Goal: Transaction & Acquisition: Purchase product/service

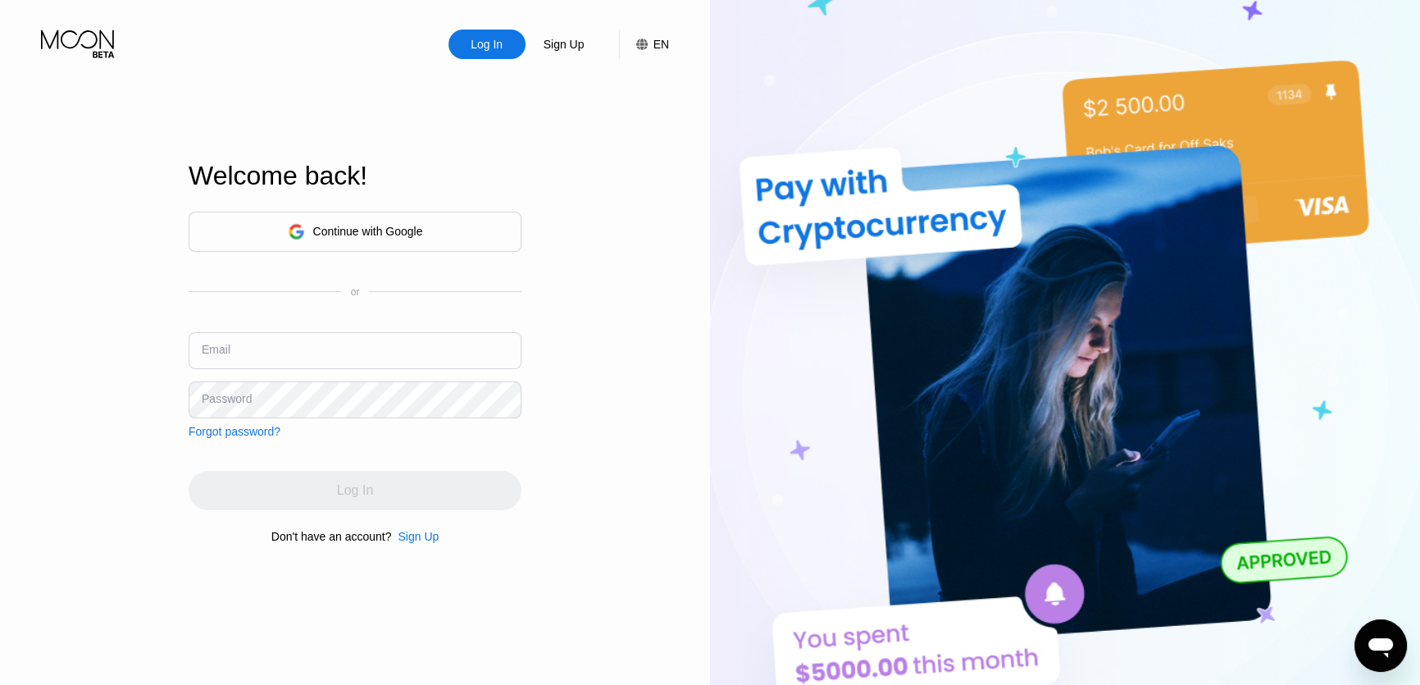
click at [388, 225] on div "Continue with Google" at bounding box center [368, 231] width 110 height 13
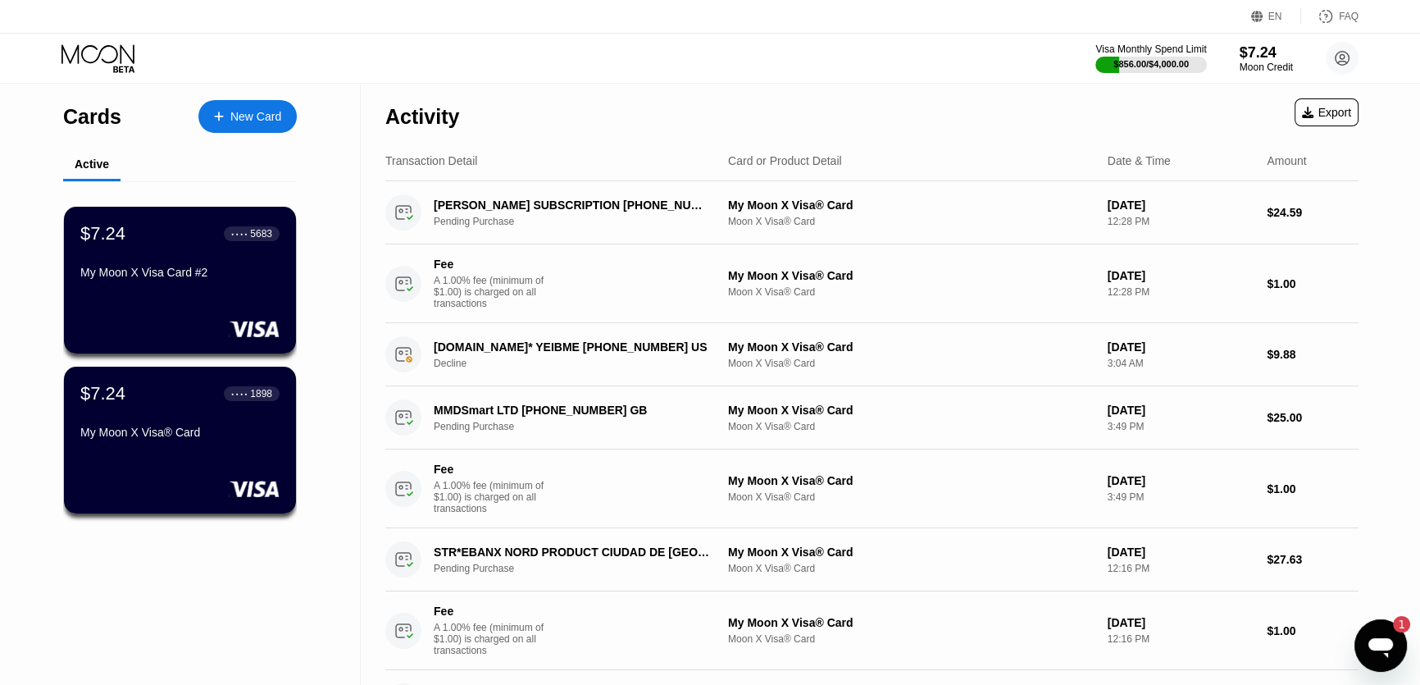
drag, startPoint x: 723, startPoint y: 89, endPoint x: 676, endPoint y: 98, distance: 47.4
click at [675, 98] on div "Activity Export" at bounding box center [871, 112] width 973 height 57
click at [680, 90] on div "Activity Export" at bounding box center [871, 112] width 973 height 57
drag, startPoint x: 702, startPoint y: 90, endPoint x: 686, endPoint y: 90, distance: 15.6
click at [685, 90] on div "Activity Export" at bounding box center [871, 112] width 973 height 57
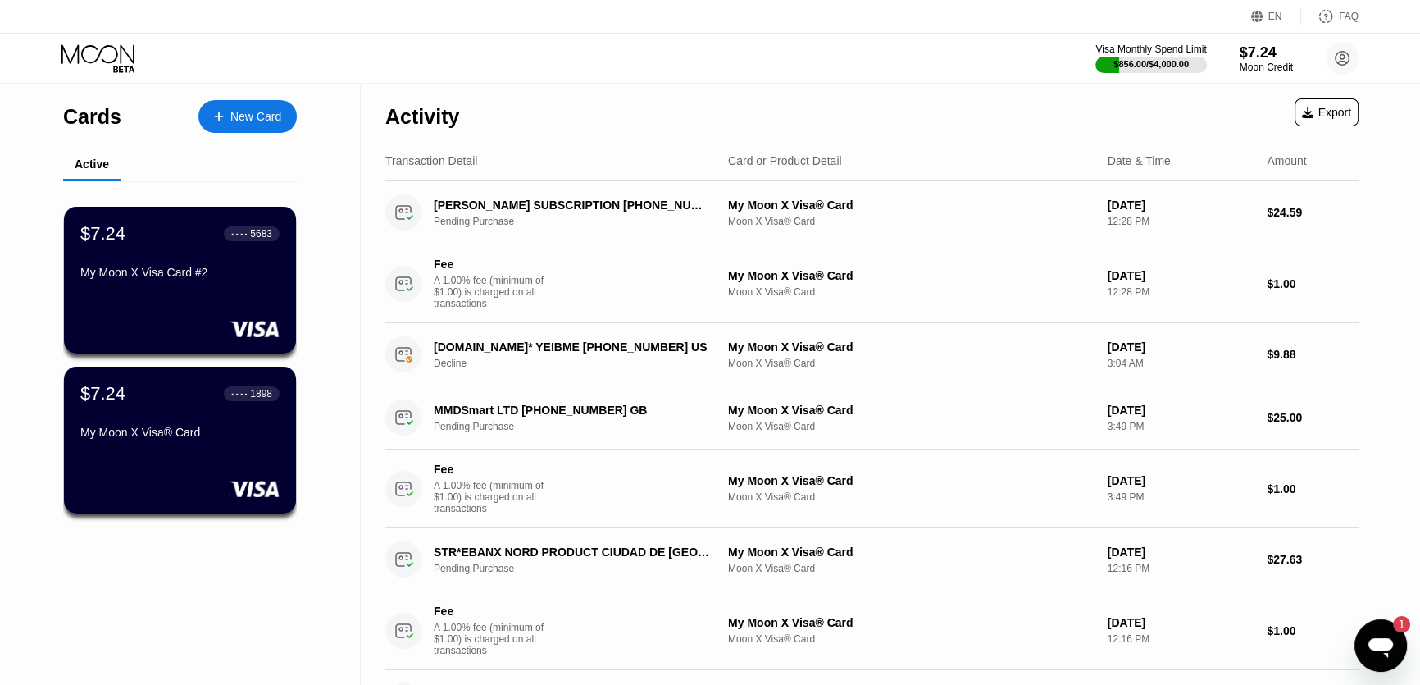
drag, startPoint x: 694, startPoint y: 89, endPoint x: 684, endPoint y: 88, distance: 10.0
click at [684, 88] on div "Activity Export" at bounding box center [871, 112] width 973 height 57
click at [675, 90] on div "Activity Export" at bounding box center [871, 112] width 973 height 57
click at [1245, 48] on div "$7.24" at bounding box center [1266, 51] width 55 height 17
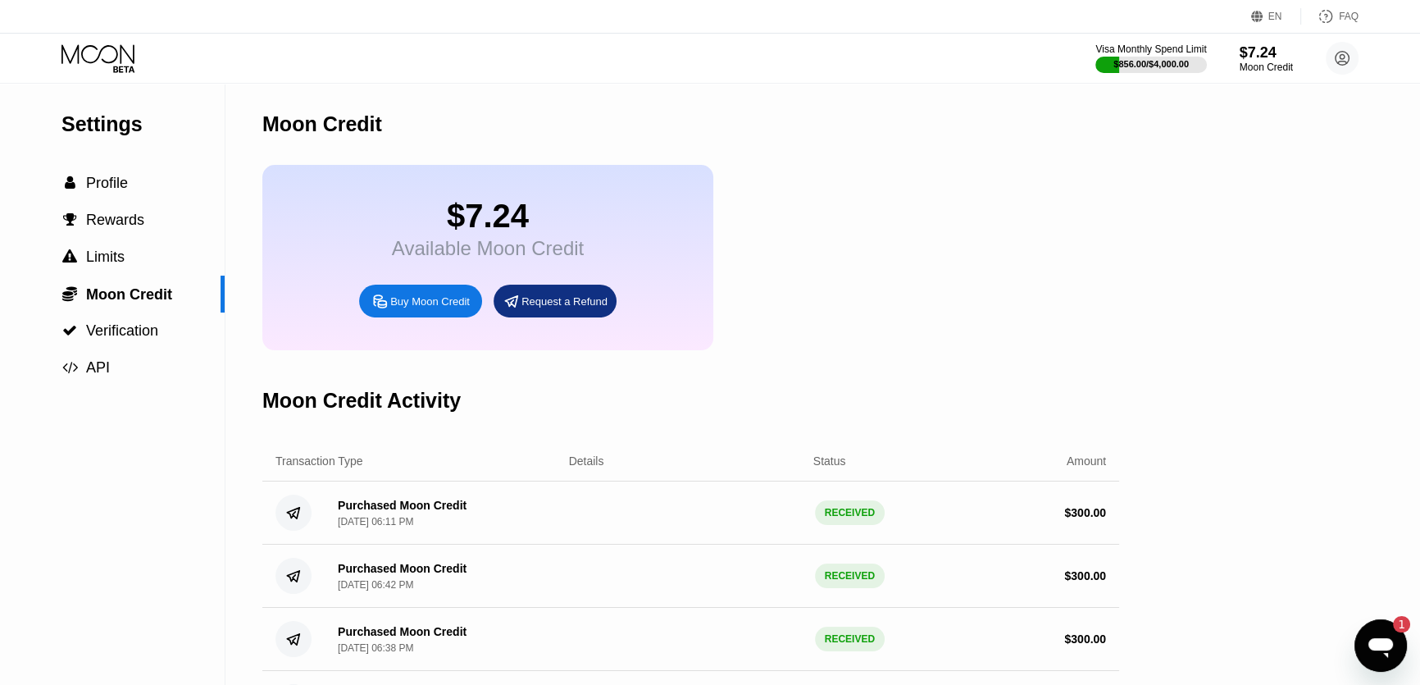
click at [441, 308] on div "Buy Moon Credit" at bounding box center [430, 301] width 80 height 14
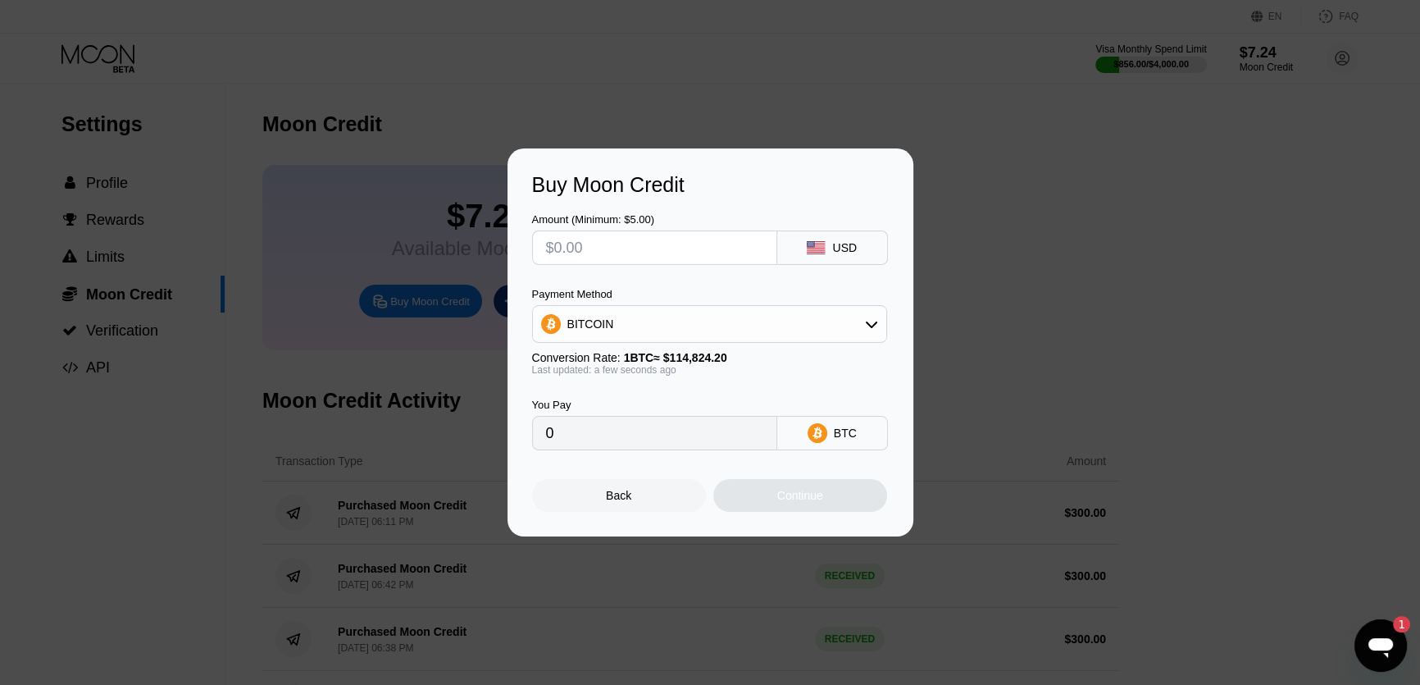
click at [687, 248] on input "text" at bounding box center [654, 247] width 217 height 33
type input "$30"
type input "0.00026127"
type input "$30"
click at [790, 509] on div "Continue" at bounding box center [800, 495] width 174 height 33
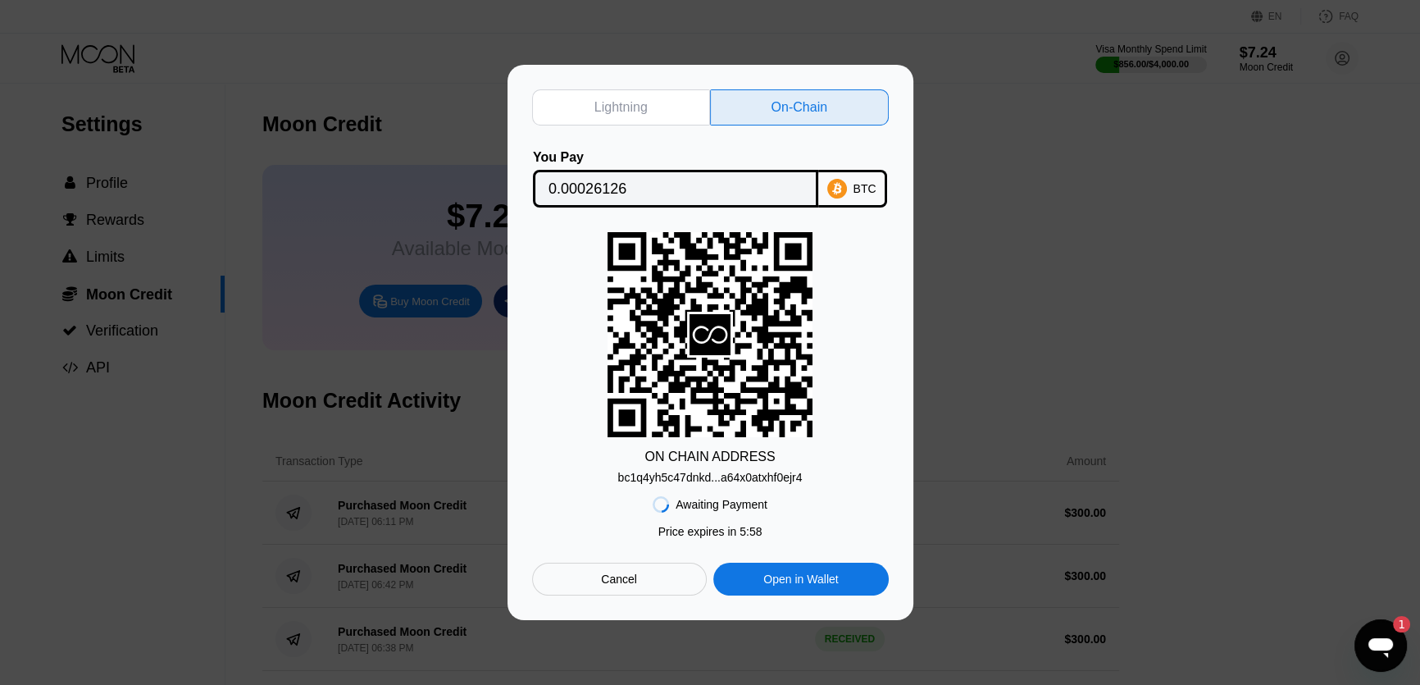
click at [767, 484] on div "bc1q4yh5c47dnkd...a64x0atxhf0ejr4" at bounding box center [710, 477] width 184 height 13
click at [604, 174] on input "0.00026126" at bounding box center [675, 188] width 254 height 33
click at [830, 279] on div "ON CHAIN ADDRESS bc1q4yh5c47dnkd...a64x0atxhf0ejr4" at bounding box center [710, 358] width 357 height 252
drag, startPoint x: 830, startPoint y: 279, endPoint x: 600, endPoint y: 307, distance: 231.3
click at [600, 307] on div "ON CHAIN ADDRESS bc1q4yh5c47dnkd...a64x0atxhf0ejr4" at bounding box center [710, 358] width 357 height 252
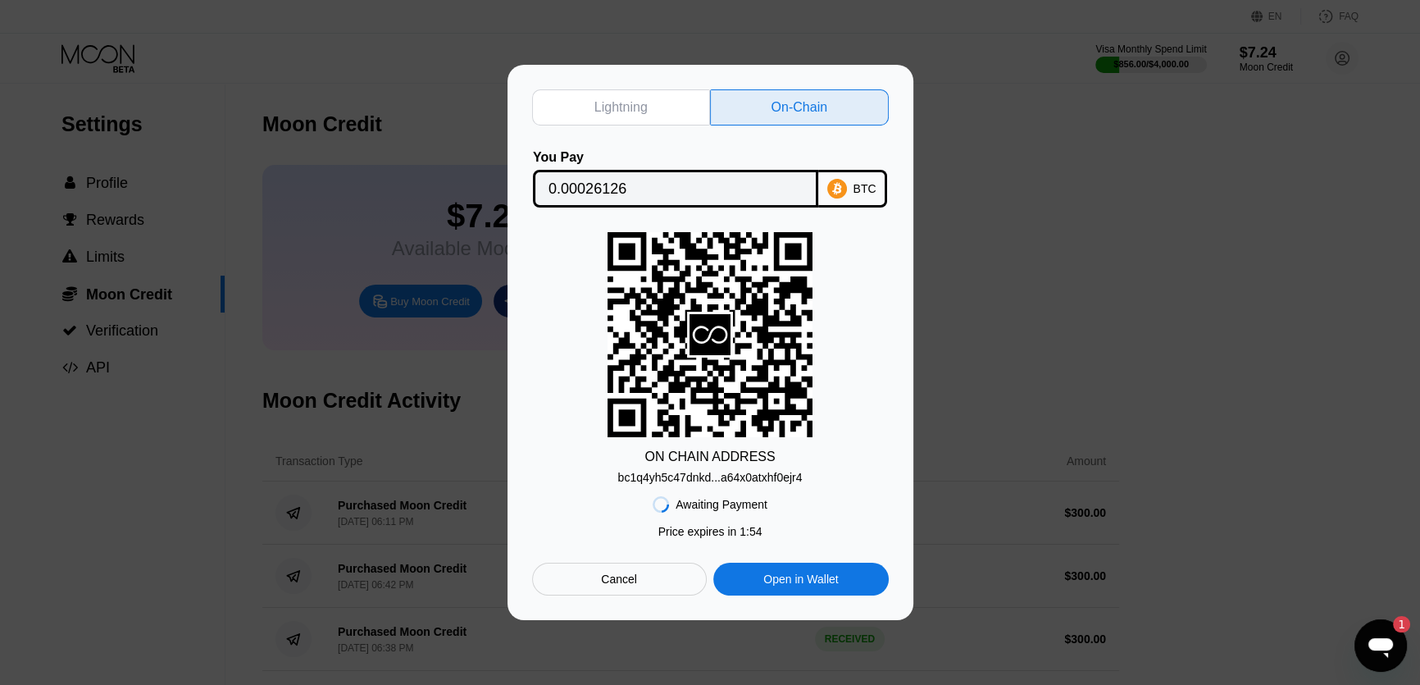
click at [843, 287] on div "ON CHAIN ADDRESS bc1q4yh5c47dnkd...a64x0atxhf0ejr4" at bounding box center [710, 358] width 357 height 252
click at [776, 288] on icon at bounding box center [709, 333] width 205 height 199
click at [831, 580] on div "Open in Wallet" at bounding box center [800, 578] width 75 height 15
click at [851, 262] on div "ON CHAIN ADDRESS bc1q4yh5c47dnkd...a64x0atxhf0ejr4" at bounding box center [710, 358] width 357 height 252
drag, startPoint x: 856, startPoint y: 337, endPoint x: 538, endPoint y: 320, distance: 318.5
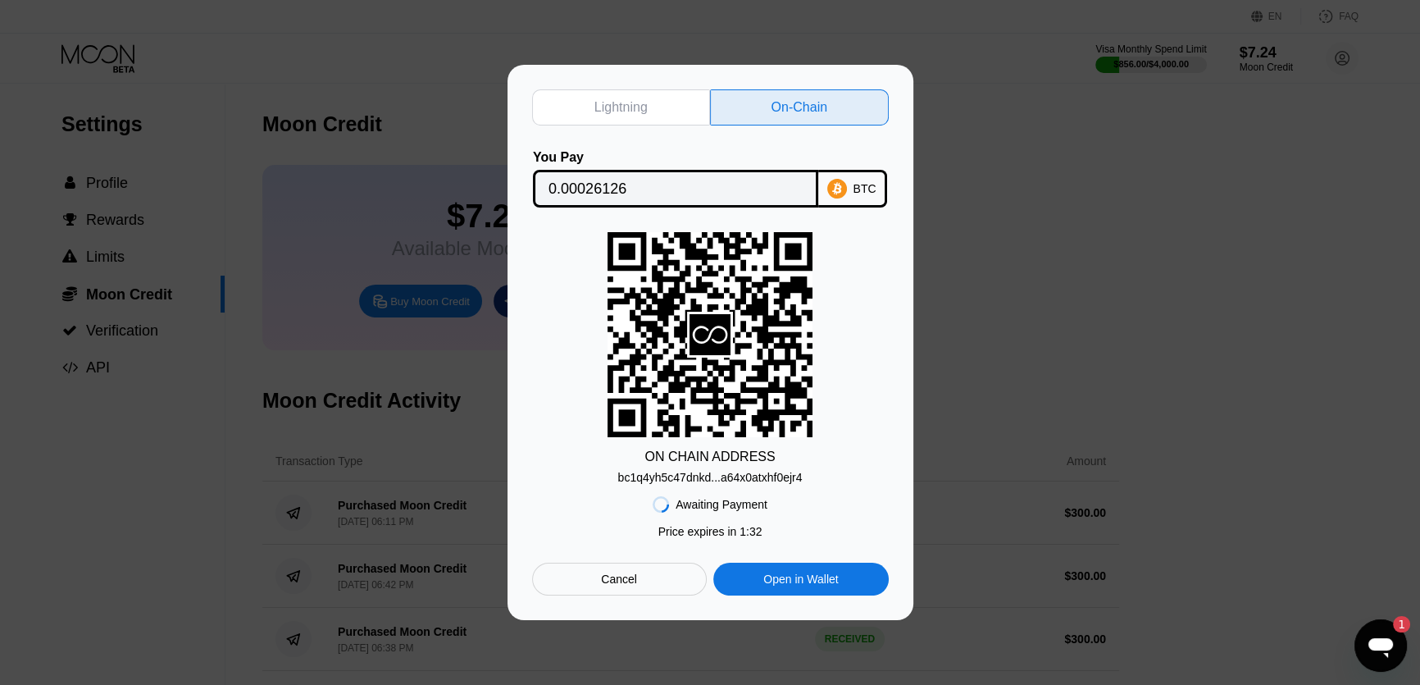
click at [538, 320] on div "ON CHAIN ADDRESS bc1q4yh5c47dnkd...a64x0atxhf0ejr4" at bounding box center [710, 358] width 357 height 252
drag, startPoint x: 846, startPoint y: 326, endPoint x: 553, endPoint y: 334, distance: 293.6
click at [553, 334] on div "ON CHAIN ADDRESS bc1q4yh5c47dnkd...a64x0atxhf0ejr4" at bounding box center [710, 358] width 357 height 252
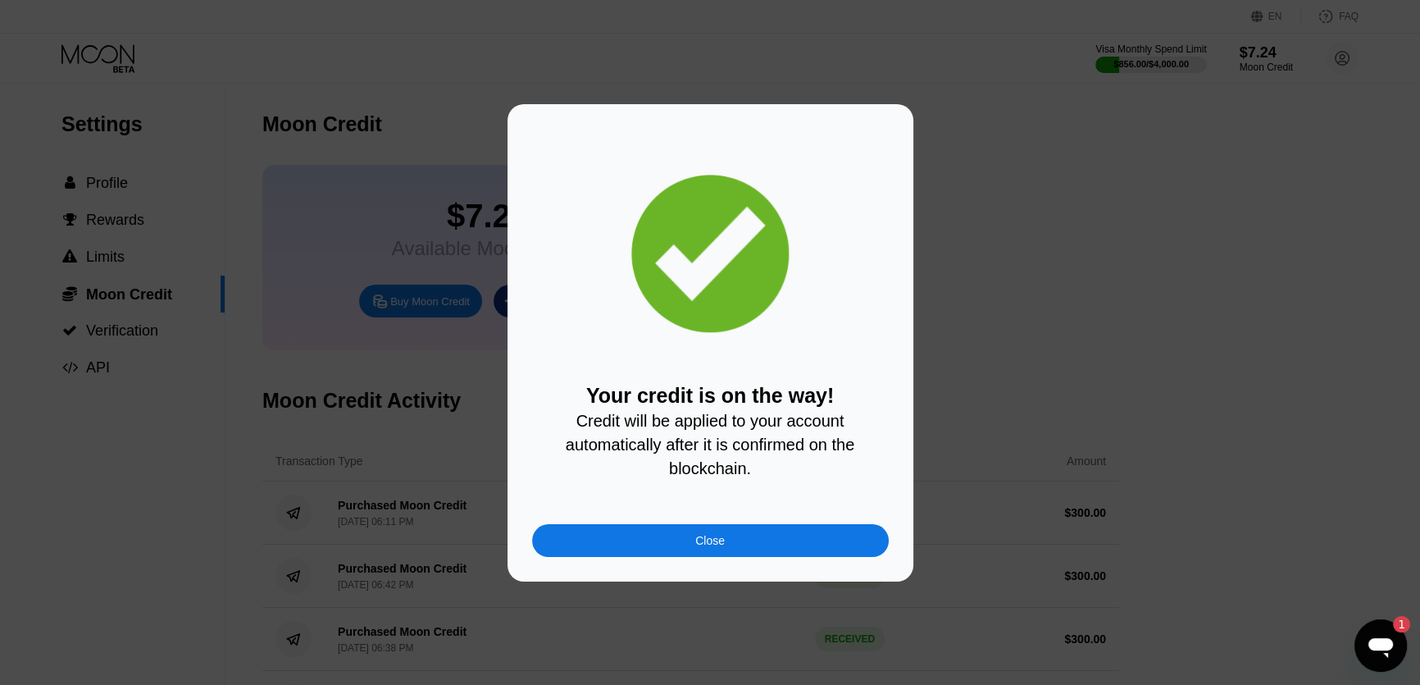
click at [741, 535] on div "Close" at bounding box center [710, 540] width 357 height 33
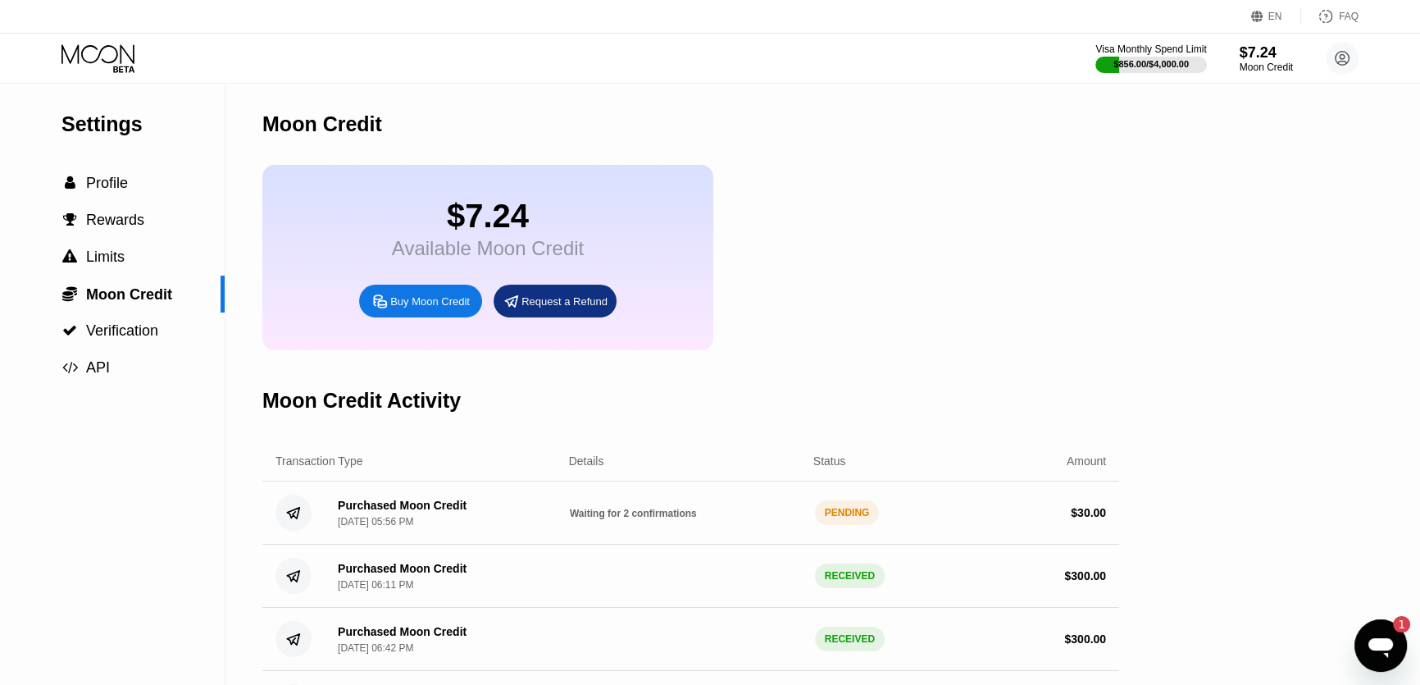
drag, startPoint x: 1010, startPoint y: 298, endPoint x: 914, endPoint y: 272, distance: 99.2
click at [867, 285] on div "$7.24 Available Moon Credit Buy Moon Credit Request a Refund" at bounding box center [690, 257] width 857 height 185
drag, startPoint x: 942, startPoint y: 262, endPoint x: 837, endPoint y: 243, distance: 106.8
click at [837, 243] on div "$7.24 Available Moon Credit Buy Moon Credit Request a Refund" at bounding box center [690, 257] width 857 height 185
drag, startPoint x: 916, startPoint y: 227, endPoint x: 892, endPoint y: 217, distance: 25.7
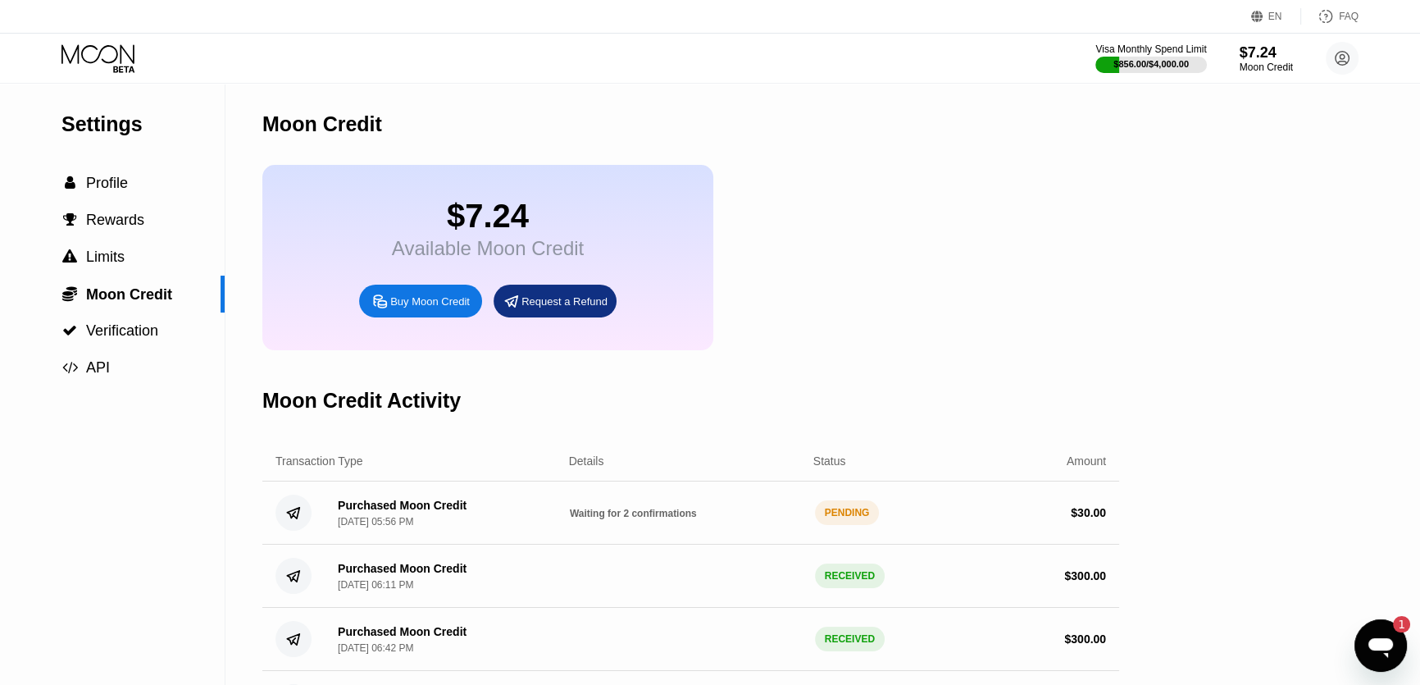
click at [839, 225] on div "$7.24 Available Moon Credit Buy Moon Credit Request a Refund" at bounding box center [690, 257] width 857 height 185
drag, startPoint x: 901, startPoint y: 215, endPoint x: 834, endPoint y: 212, distance: 67.3
click at [834, 212] on div "$7.24 Available Moon Credit Buy Moon Credit Request a Refund" at bounding box center [690, 257] width 857 height 185
drag, startPoint x: 894, startPoint y: 211, endPoint x: 821, endPoint y: 211, distance: 72.1
click at [821, 211] on div "$7.24 Available Moon Credit Buy Moon Credit Request a Refund" at bounding box center [690, 257] width 857 height 185
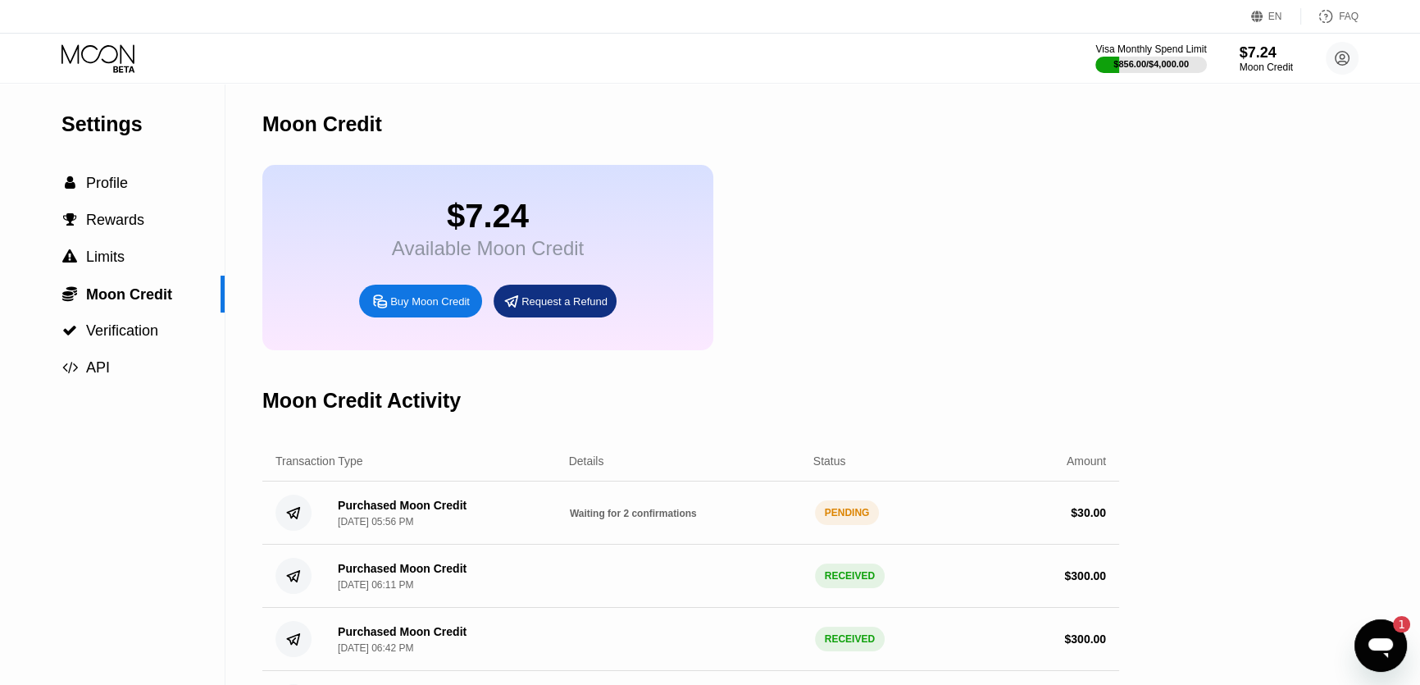
drag, startPoint x: 876, startPoint y: 209, endPoint x: 830, endPoint y: 210, distance: 45.9
click at [828, 209] on div "$7.24 Available Moon Credit Buy Moon Credit Request a Refund" at bounding box center [690, 257] width 857 height 185
drag, startPoint x: 694, startPoint y: 129, endPoint x: 628, endPoint y: 129, distance: 66.4
click at [628, 129] on div "Moon Credit" at bounding box center [690, 124] width 857 height 81
drag, startPoint x: 641, startPoint y: 121, endPoint x: 596, endPoint y: 129, distance: 45.7
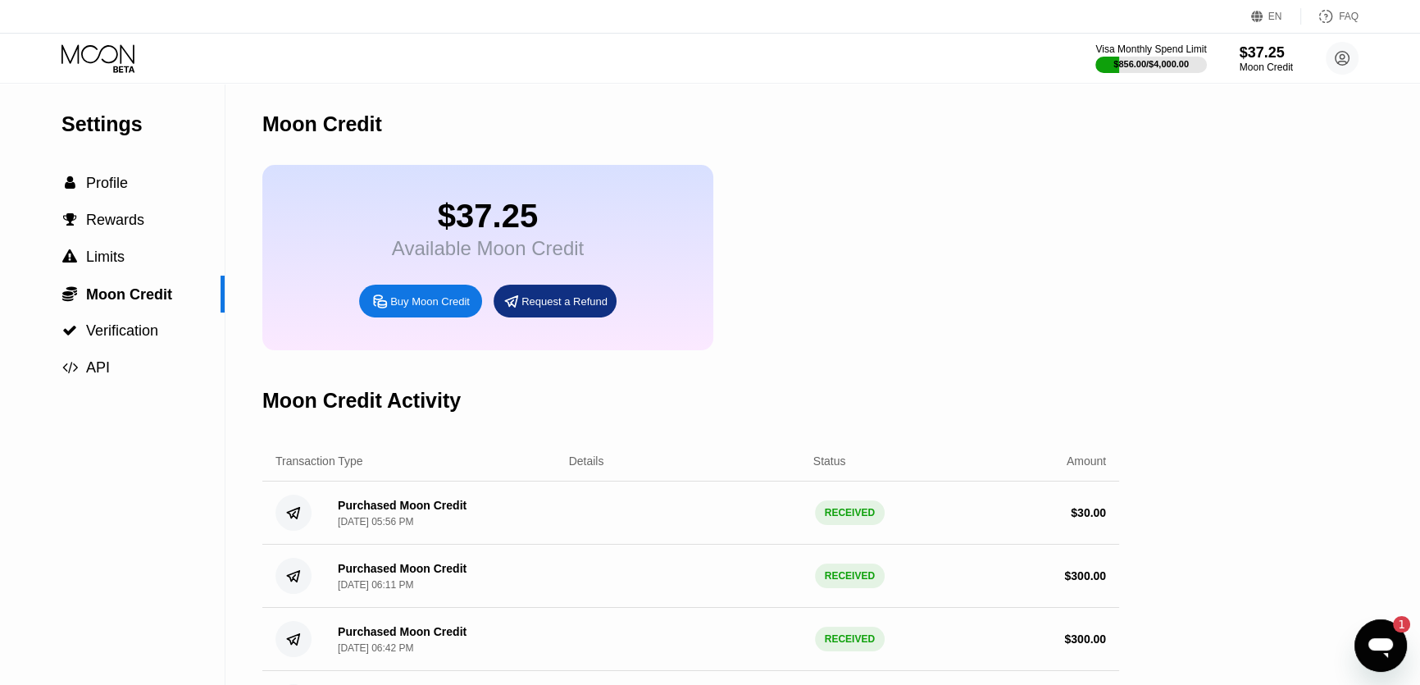
click at [596, 129] on div "Moon Credit" at bounding box center [690, 124] width 857 height 81
